Goal: Task Accomplishment & Management: Manage account settings

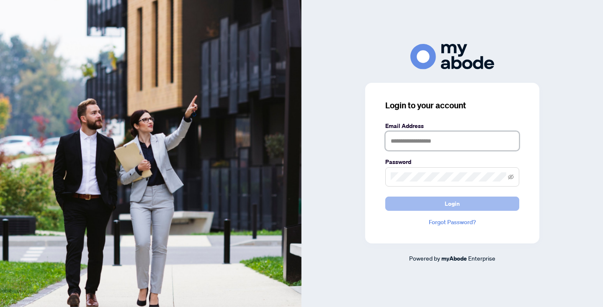
type input "**********"
click at [456, 206] on span "Login" at bounding box center [452, 203] width 15 height 13
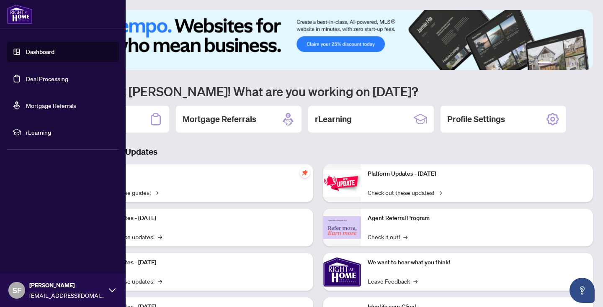
click at [65, 77] on link "Deal Processing" at bounding box center [47, 79] width 42 height 8
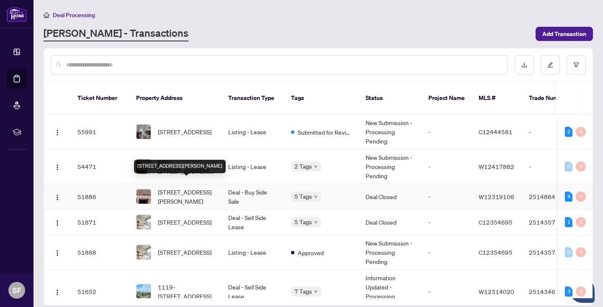
click at [187, 188] on span "[STREET_ADDRESS][PERSON_NAME]" at bounding box center [186, 197] width 57 height 18
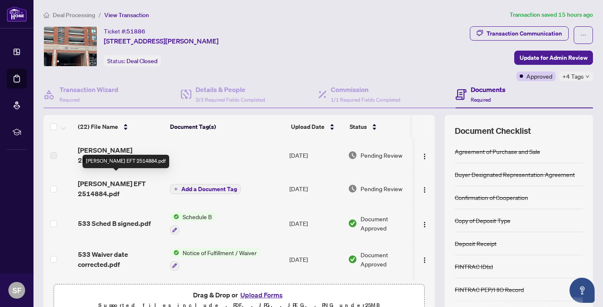
click at [105, 179] on span "[PERSON_NAME] EFT 2514884.pdf" at bounding box center [120, 189] width 85 height 20
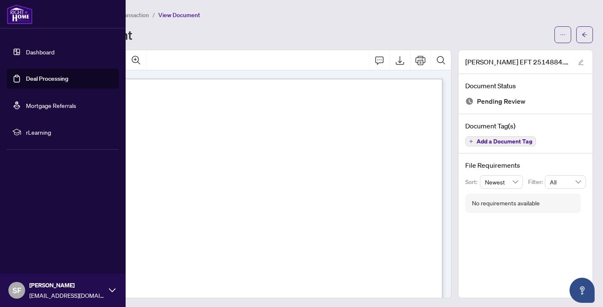
click at [55, 75] on link "Deal Processing" at bounding box center [47, 79] width 42 height 8
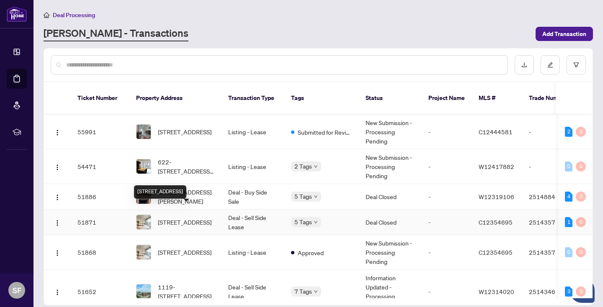
click at [199, 218] on span "[STREET_ADDRESS]" at bounding box center [185, 222] width 54 height 9
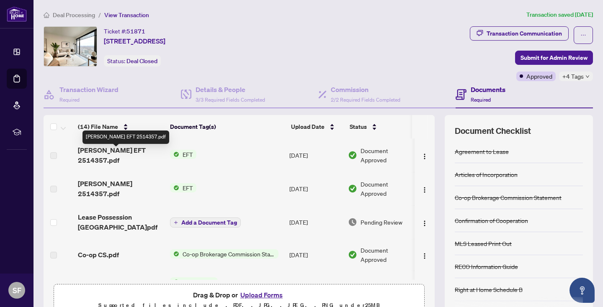
click at [148, 152] on span "[PERSON_NAME] EFT 2514357.pdf" at bounding box center [120, 155] width 85 height 20
click at [187, 152] on span "EFT" at bounding box center [187, 154] width 17 height 9
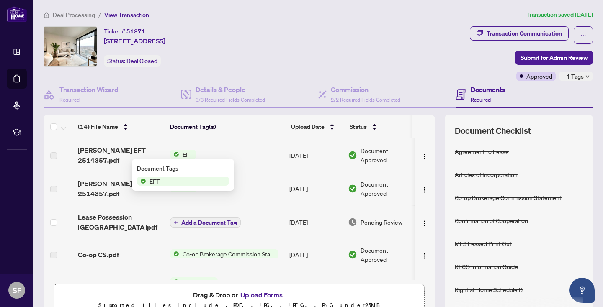
click at [183, 182] on span "EFT" at bounding box center [183, 181] width 92 height 9
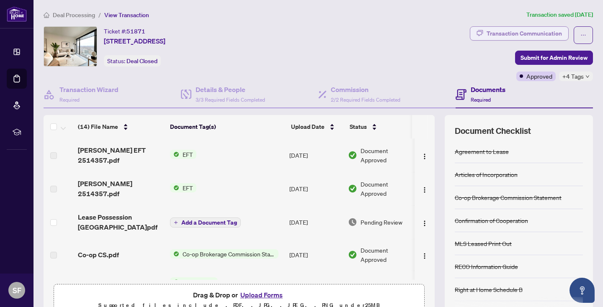
click at [535, 34] on div "Transaction Communication" at bounding box center [524, 33] width 75 height 13
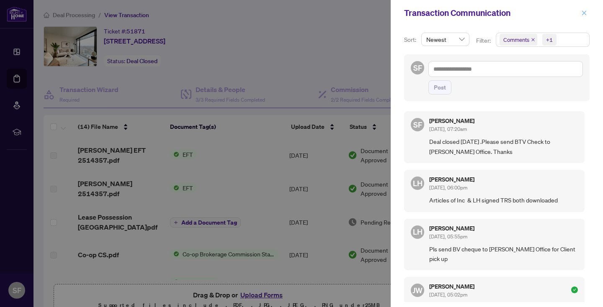
click at [585, 12] on icon "close" at bounding box center [584, 12] width 5 height 5
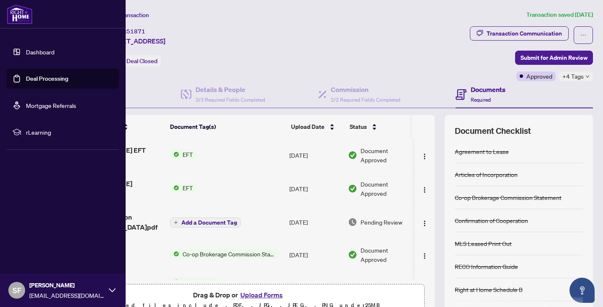
click at [67, 81] on link "Deal Processing" at bounding box center [47, 79] width 42 height 8
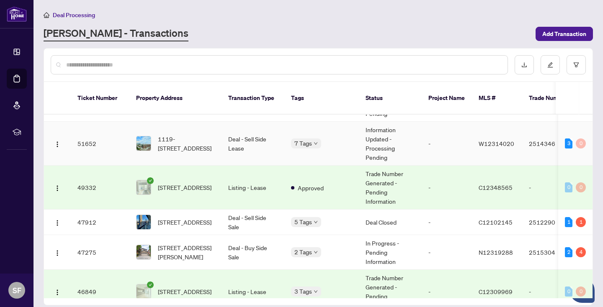
scroll to position [171, 0]
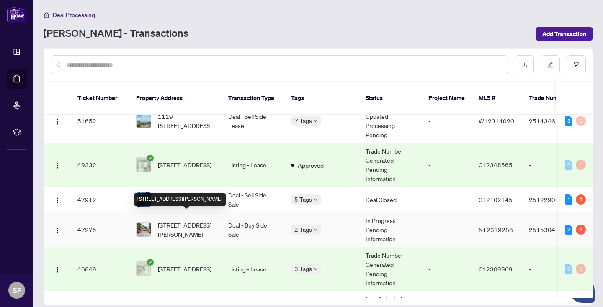
click at [196, 221] on span "[STREET_ADDRESS][PERSON_NAME]" at bounding box center [186, 230] width 57 height 18
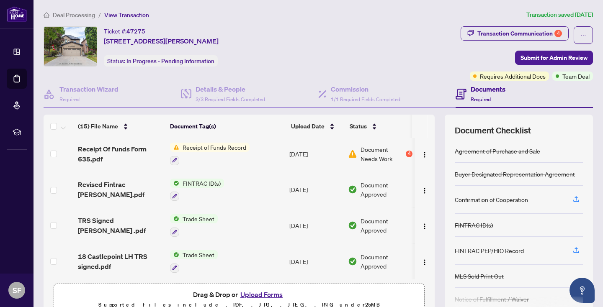
scroll to position [43, 0]
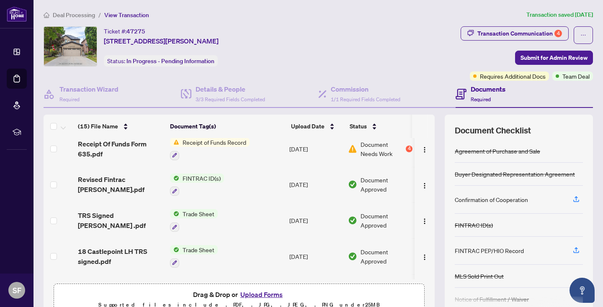
click at [199, 140] on span "Receipt of Funds Record" at bounding box center [214, 142] width 70 height 9
click at [377, 147] on span "Document Needs Work" at bounding box center [383, 149] width 44 height 18
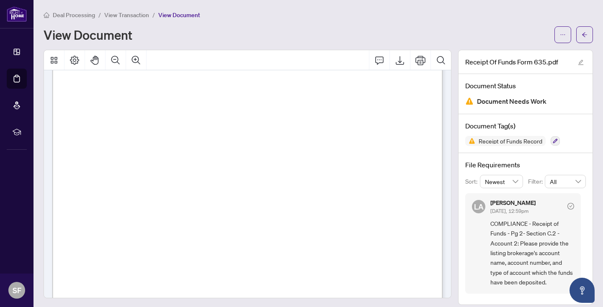
scroll to position [8, 0]
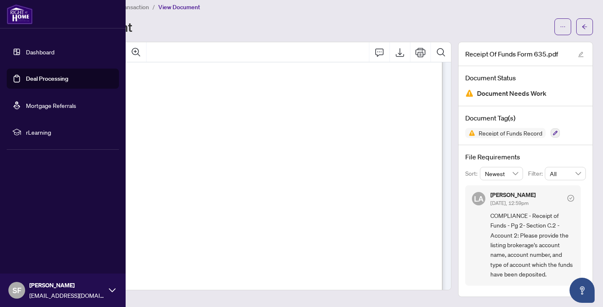
click at [49, 75] on link "Deal Processing" at bounding box center [47, 79] width 42 height 8
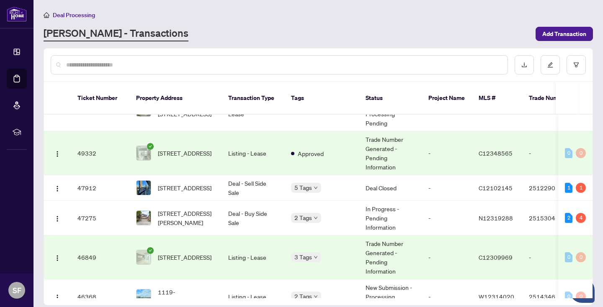
scroll to position [184, 0]
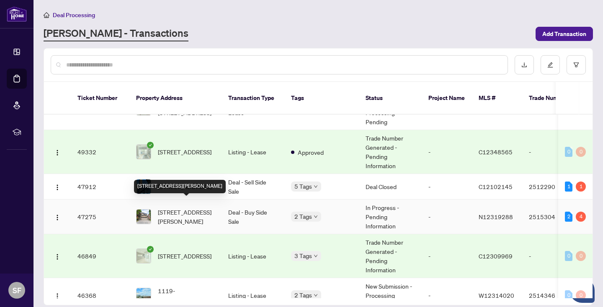
click at [174, 208] on span "[STREET_ADDRESS][PERSON_NAME]" at bounding box center [186, 217] width 57 height 18
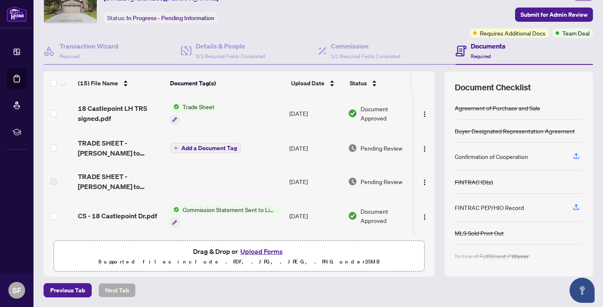
scroll to position [144, 0]
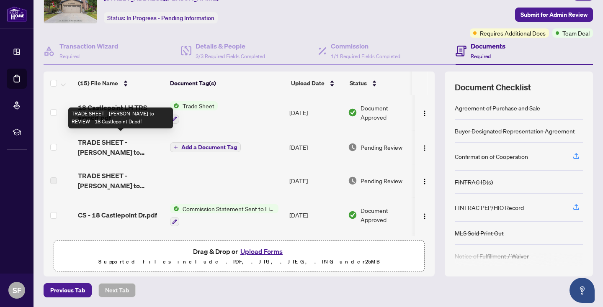
click at [114, 145] on span "TRADE SHEET - [PERSON_NAME] to REVIEW - 18 Castlepoint Dr.pdf" at bounding box center [120, 147] width 85 height 20
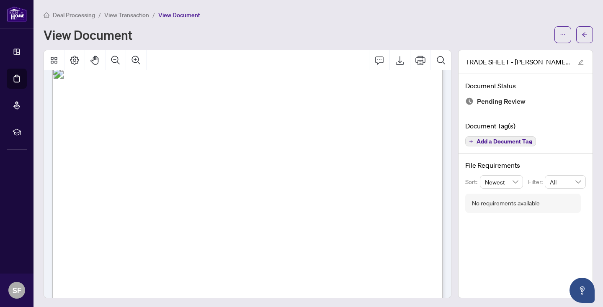
scroll to position [10, 0]
click at [421, 59] on icon "Print" at bounding box center [421, 60] width 10 height 10
click at [419, 58] on icon "Print" at bounding box center [421, 60] width 10 height 10
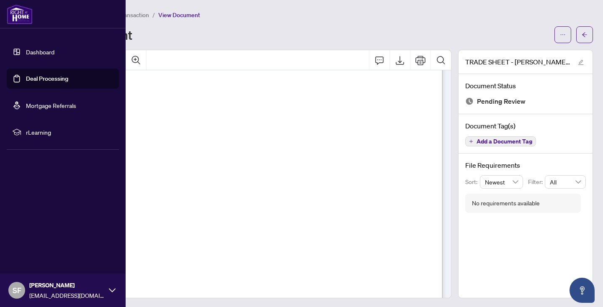
click at [54, 77] on link "Deal Processing" at bounding box center [47, 79] width 42 height 8
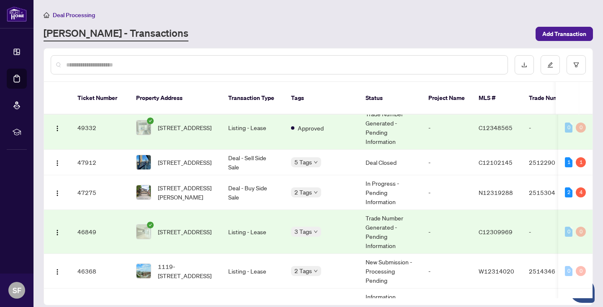
scroll to position [210, 0]
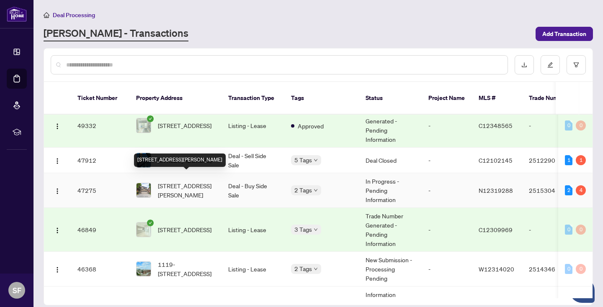
click at [196, 184] on span "[STREET_ADDRESS][PERSON_NAME]" at bounding box center [186, 190] width 57 height 18
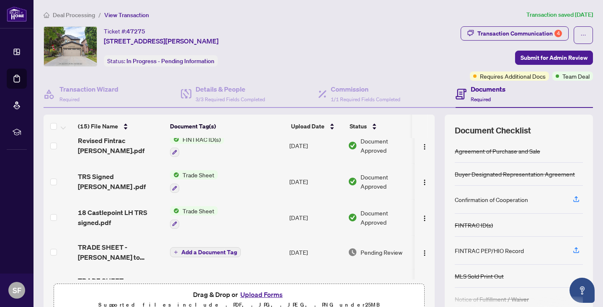
scroll to position [50, 0]
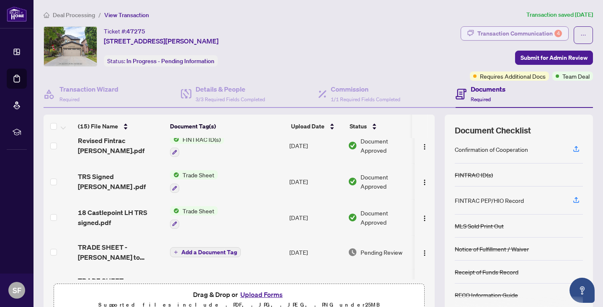
click at [539, 32] on div "Transaction Communication 4" at bounding box center [520, 33] width 85 height 13
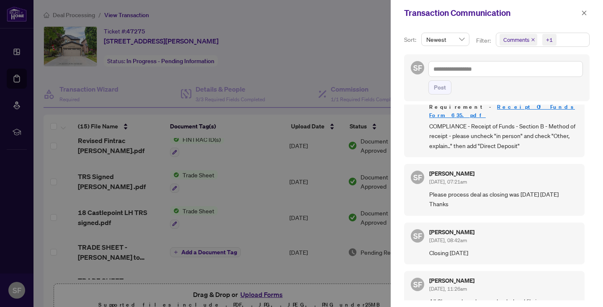
scroll to position [284, 0]
click at [584, 13] on icon "close" at bounding box center [584, 12] width 5 height 5
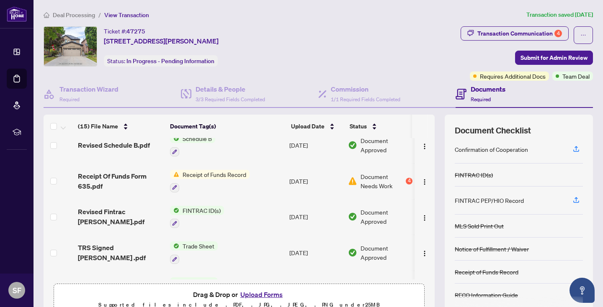
scroll to position [11, 0]
click at [129, 173] on span "Receipt Of Funds Form 635.pdf" at bounding box center [120, 181] width 85 height 20
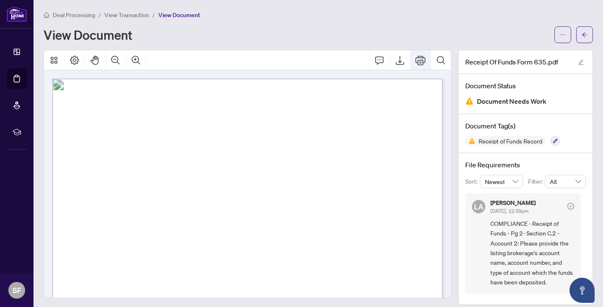
click at [421, 58] on icon "Print" at bounding box center [421, 60] width 10 height 10
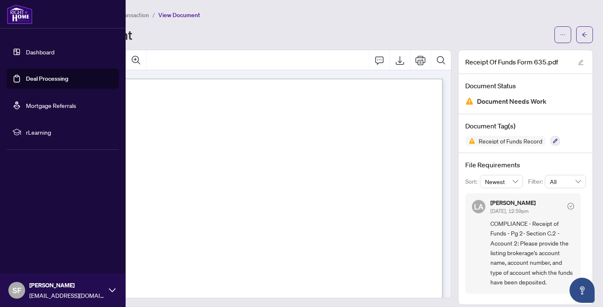
click at [29, 81] on link "Deal Processing" at bounding box center [47, 79] width 42 height 8
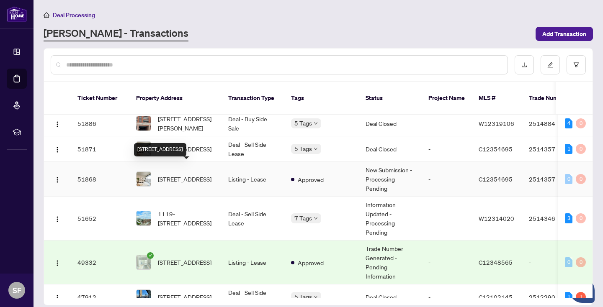
scroll to position [75, 0]
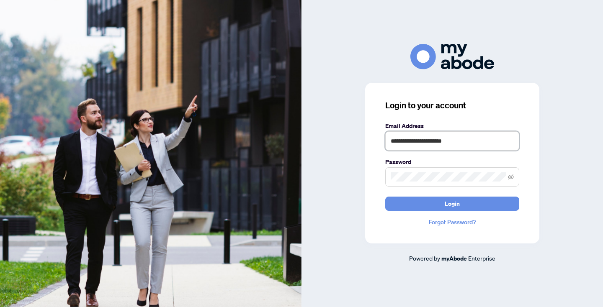
click at [475, 145] on input "**********" at bounding box center [452, 141] width 134 height 19
type input "**********"
click at [470, 201] on button "Login" at bounding box center [452, 204] width 134 height 14
